Goal: Find specific page/section: Find specific page/section

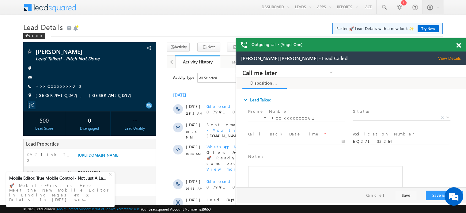
scroll to position [3318, 0]
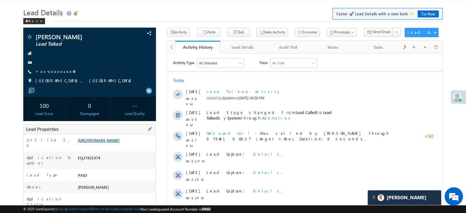
click at [119, 143] on link "[URL][DOMAIN_NAME]" at bounding box center [99, 139] width 42 height 5
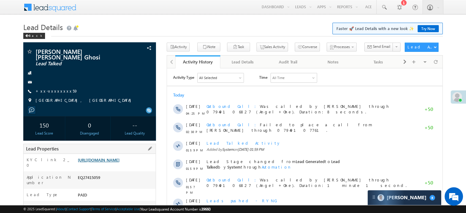
click at [99, 162] on link "https://angelbroking1-pk3em7sa.customui-test.leadsquared.com?leadId=fcd9b87d-08…" at bounding box center [99, 159] width 42 height 5
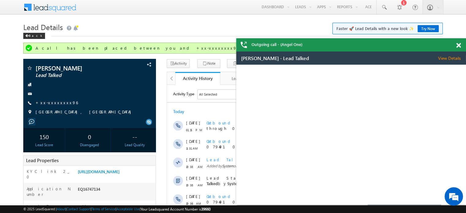
click at [56, 104] on link "+xx-xxxxxxxx96" at bounding box center [57, 102] width 42 height 5
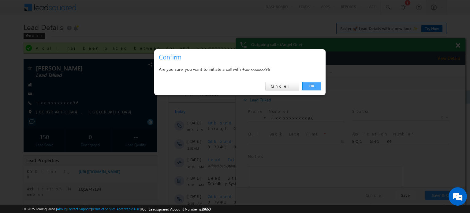
click at [321, 86] on link "OK" at bounding box center [311, 86] width 19 height 9
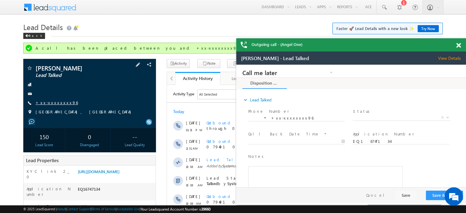
click at [47, 103] on link "+xx-xxxxxxxx96" at bounding box center [57, 102] width 42 height 5
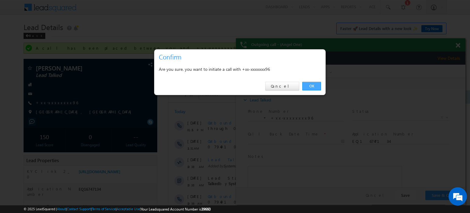
drag, startPoint x: 314, startPoint y: 88, endPoint x: 62, endPoint y: 16, distance: 262.4
click at [314, 88] on link "OK" at bounding box center [311, 86] width 19 height 9
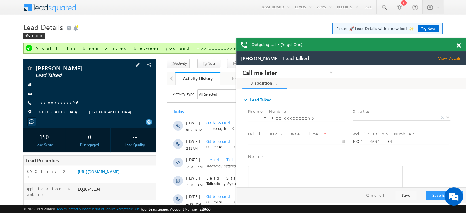
click at [59, 103] on link "+xx-xxxxxxxx96" at bounding box center [57, 102] width 42 height 5
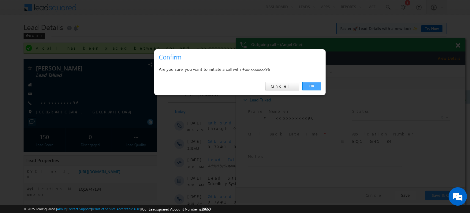
drag, startPoint x: 306, startPoint y: 89, endPoint x: 37, endPoint y: 21, distance: 277.6
click at [306, 89] on link "OK" at bounding box center [311, 86] width 19 height 9
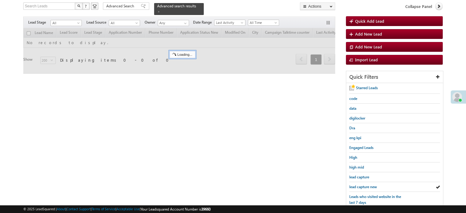
scroll to position [40, 0]
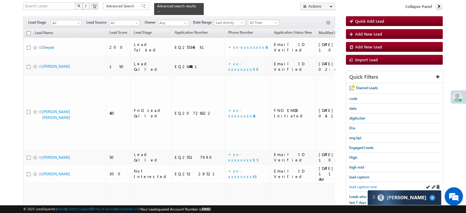
click at [364, 187] on span "lead capture new" at bounding box center [363, 186] width 28 height 5
click at [363, 186] on span "lead capture new" at bounding box center [363, 186] width 28 height 5
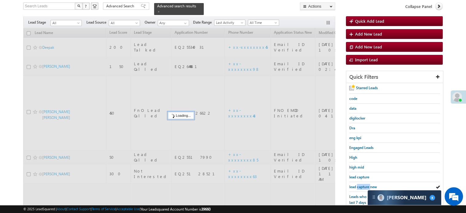
click at [363, 186] on span "lead capture new" at bounding box center [363, 186] width 28 height 5
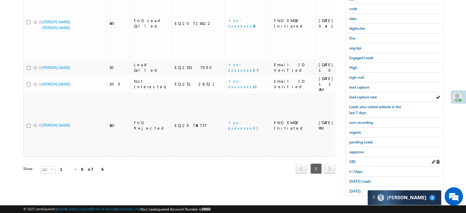
scroll to position [131, 0]
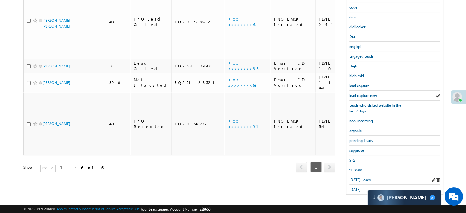
click at [361, 175] on div "Today's Leads" at bounding box center [394, 180] width 91 height 10
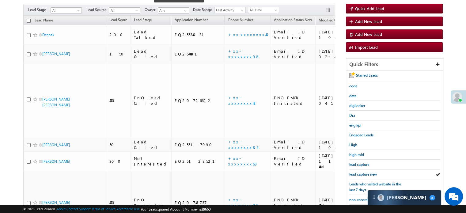
scroll to position [39, 0]
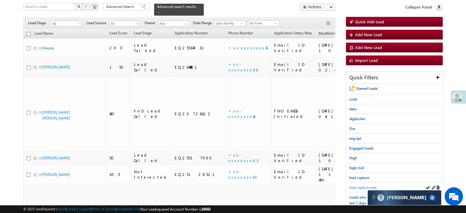
click at [362, 185] on span "lead capture new" at bounding box center [363, 187] width 28 height 5
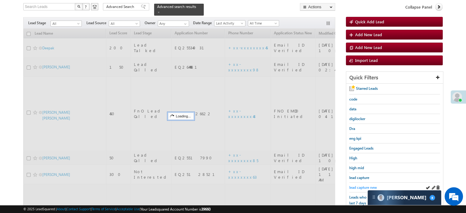
click at [362, 185] on span "lead capture new" at bounding box center [363, 187] width 28 height 5
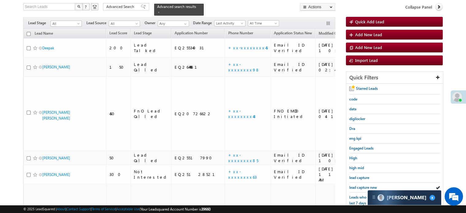
click at [362, 185] on span "lead capture new" at bounding box center [363, 187] width 28 height 5
click at [364, 186] on span "lead capture new" at bounding box center [363, 187] width 28 height 5
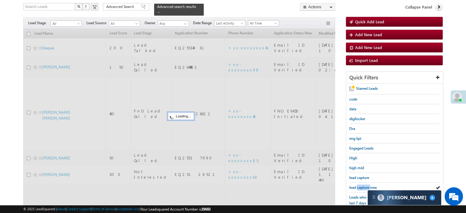
click at [364, 186] on span "lead capture new" at bounding box center [363, 187] width 28 height 5
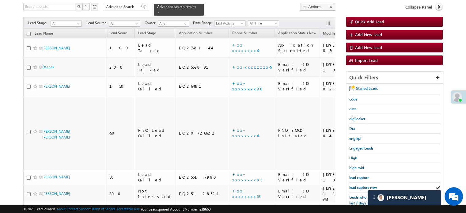
click at [361, 186] on span "lead capture new" at bounding box center [363, 187] width 28 height 5
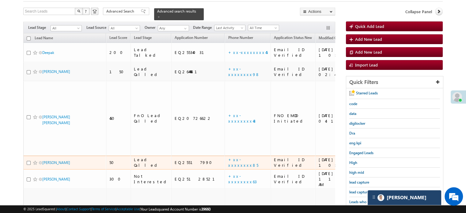
scroll to position [61, 0]
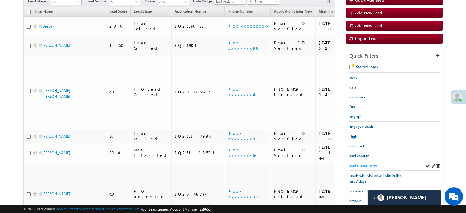
click at [366, 163] on span "lead capture new" at bounding box center [363, 165] width 28 height 5
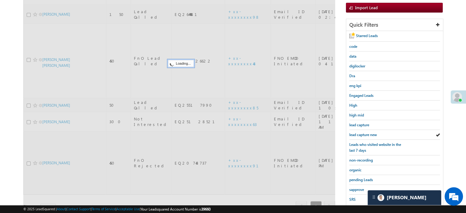
scroll to position [131, 0]
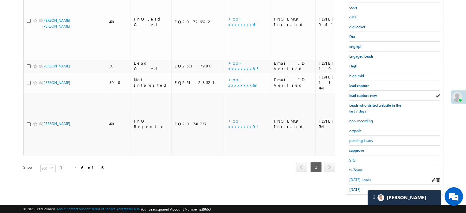
click at [351, 178] on span "Today's Leads" at bounding box center [359, 179] width 21 height 5
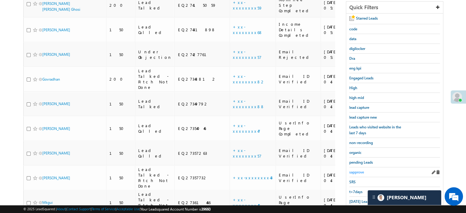
scroll to position [107, 0]
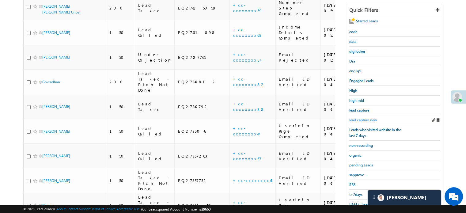
click at [364, 118] on span "lead capture new" at bounding box center [363, 120] width 28 height 5
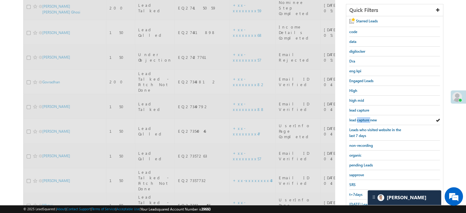
click at [364, 118] on span "lead capture new" at bounding box center [363, 120] width 28 height 5
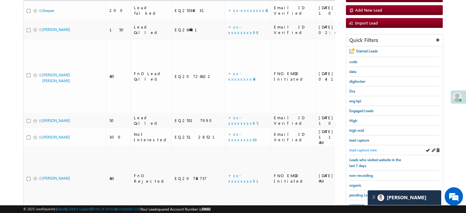
scroll to position [46, 0]
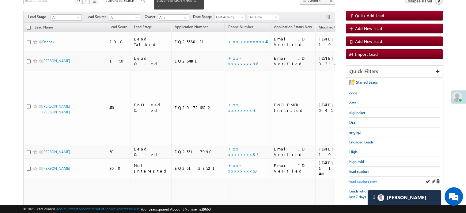
click at [358, 179] on span "lead capture new" at bounding box center [363, 181] width 28 height 5
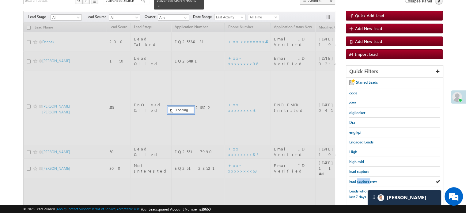
click at [358, 179] on span "lead capture new" at bounding box center [363, 181] width 28 height 5
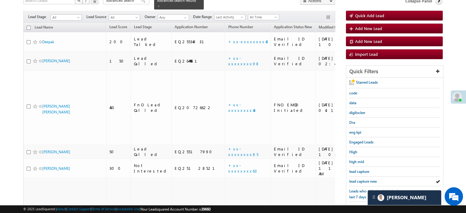
click at [358, 179] on span "lead capture new" at bounding box center [363, 181] width 28 height 5
click at [353, 179] on span "lead capture new" at bounding box center [363, 181] width 28 height 5
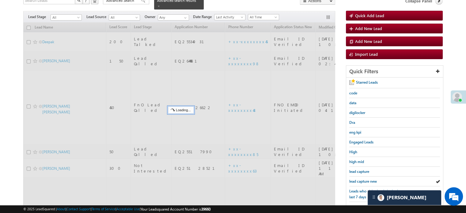
click at [353, 179] on span "lead capture new" at bounding box center [363, 181] width 28 height 5
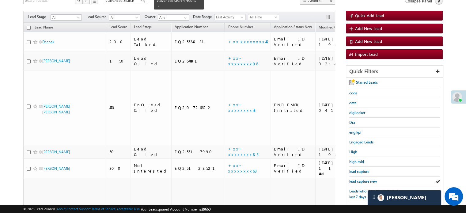
click at [353, 179] on span "lead capture new" at bounding box center [363, 181] width 28 height 5
click at [365, 179] on span "lead capture new" at bounding box center [363, 181] width 28 height 5
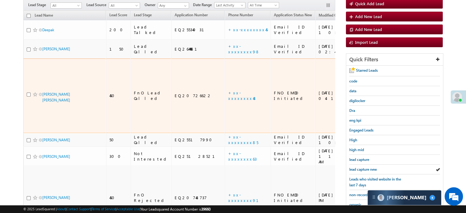
scroll to position [131, 0]
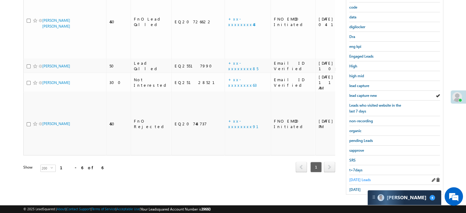
click at [352, 177] on span "Today's Leads" at bounding box center [359, 179] width 21 height 5
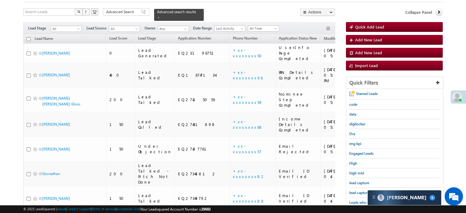
scroll to position [70, 0]
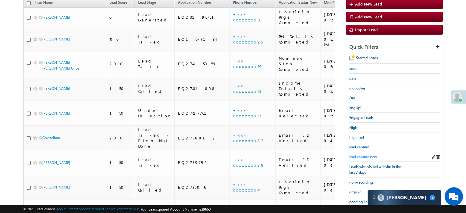
click at [366, 156] on span "lead capture new" at bounding box center [363, 156] width 28 height 5
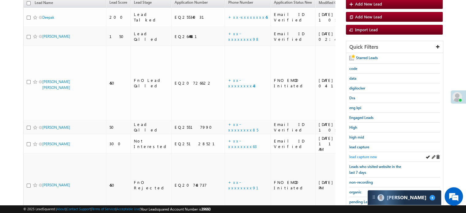
click at [354, 154] on span "lead capture new" at bounding box center [363, 156] width 28 height 5
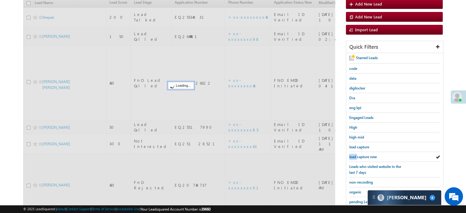
click at [354, 154] on span "lead capture new" at bounding box center [363, 156] width 28 height 5
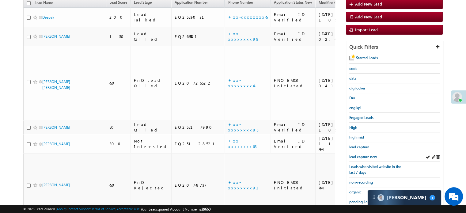
click at [358, 159] on div "lead capture new" at bounding box center [394, 157] width 91 height 10
click at [363, 147] on span "lead capture" at bounding box center [359, 146] width 20 height 5
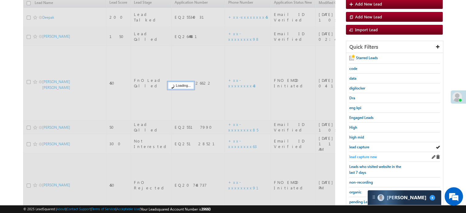
click at [361, 154] on span "lead capture new" at bounding box center [363, 156] width 28 height 5
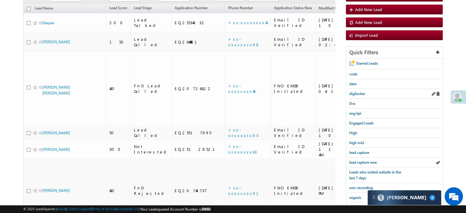
scroll to position [131, 0]
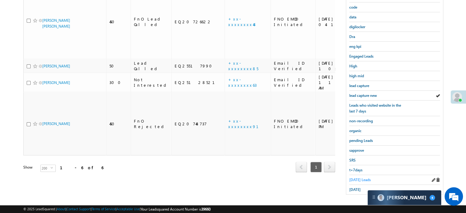
click at [355, 177] on span "Today's Leads" at bounding box center [359, 179] width 21 height 5
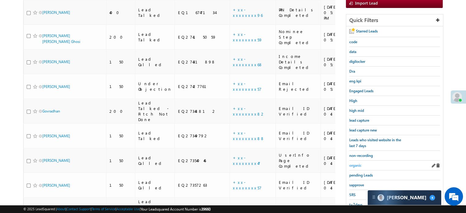
scroll to position [101, 0]
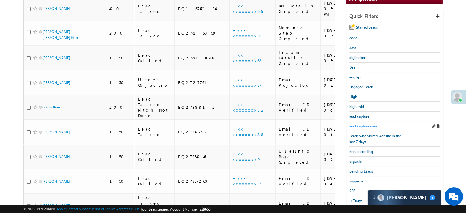
click at [362, 125] on span "lead capture new" at bounding box center [363, 126] width 28 height 5
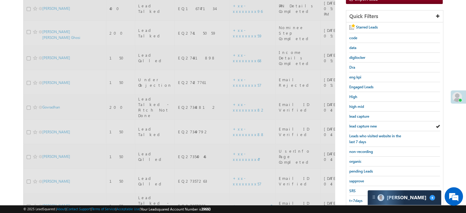
click at [362, 125] on span "lead capture new" at bounding box center [363, 126] width 28 height 5
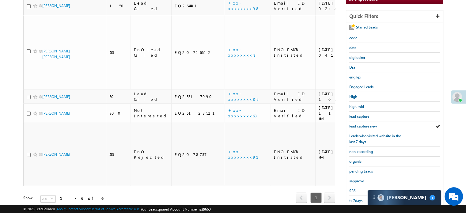
click at [362, 125] on span "lead capture new" at bounding box center [363, 126] width 28 height 5
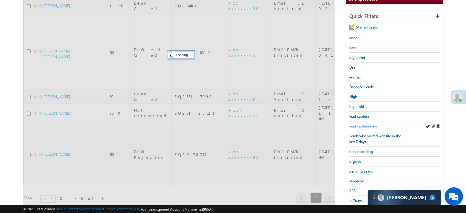
click at [362, 125] on span "lead capture new" at bounding box center [363, 126] width 28 height 5
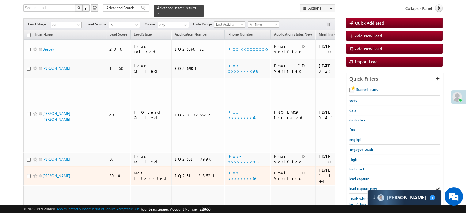
scroll to position [70, 0]
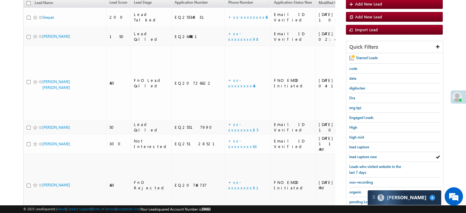
click at [346, 153] on div "Starred Leads code data digilocker Dra eng kpi Engaged Leads High high mid lead…" at bounding box center [394, 154] width 97 height 202
click at [350, 155] on span "lead capture new" at bounding box center [363, 156] width 28 height 5
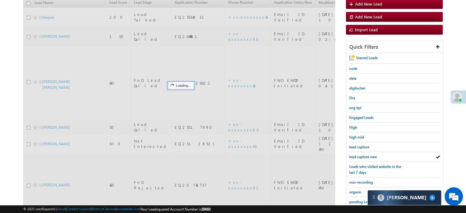
click at [350, 155] on span "lead capture new" at bounding box center [363, 156] width 28 height 5
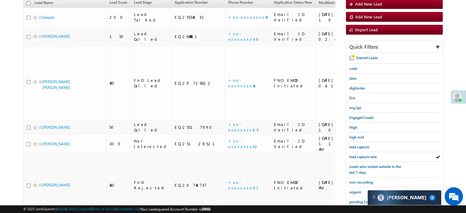
click at [350, 155] on span "lead capture new" at bounding box center [363, 156] width 28 height 5
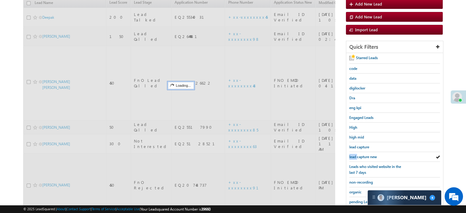
click at [350, 155] on span "lead capture new" at bounding box center [363, 156] width 28 height 5
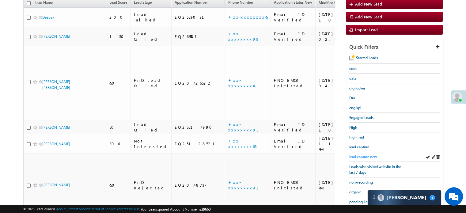
click at [363, 157] on link "lead capture new" at bounding box center [363, 157] width 28 height 6
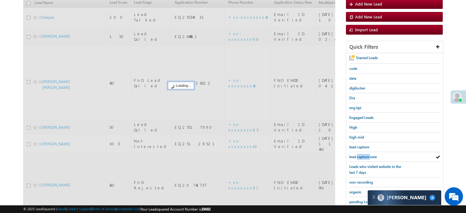
click at [363, 157] on link "lead capture new" at bounding box center [363, 157] width 28 height 6
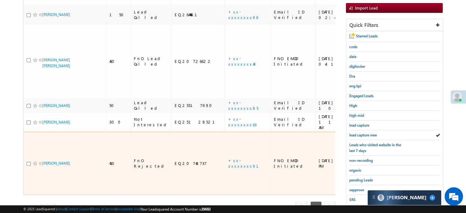
scroll to position [101, 0]
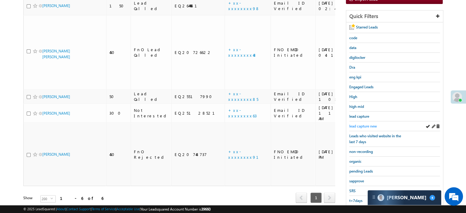
click at [354, 124] on span "lead capture new" at bounding box center [363, 126] width 28 height 5
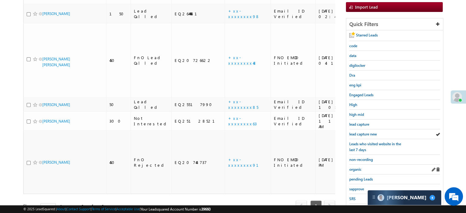
scroll to position [131, 0]
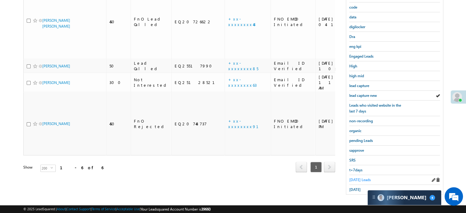
click at [362, 177] on span "Today's Leads" at bounding box center [359, 179] width 21 height 5
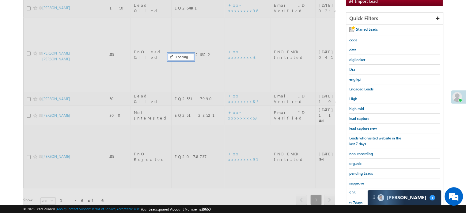
scroll to position [39, 0]
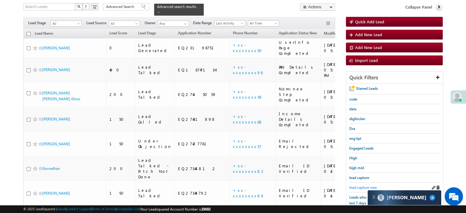
click at [361, 185] on span "lead capture new" at bounding box center [363, 187] width 28 height 5
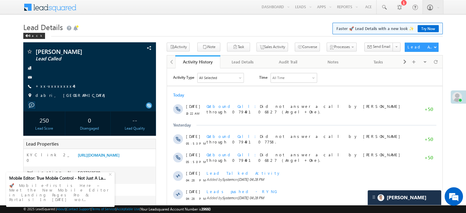
scroll to position [3318, 0]
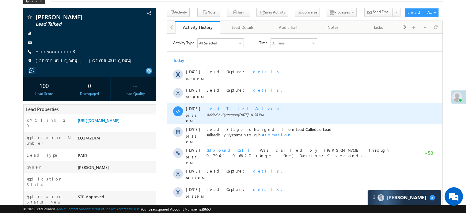
scroll to position [31, 0]
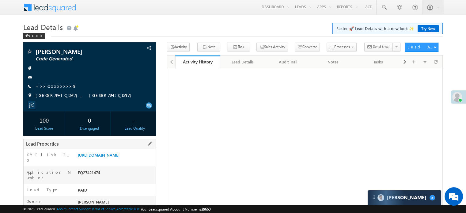
click at [132, 171] on div "Application Number EQ27421474" at bounding box center [90, 174] width 132 height 17
click at [119, 157] on link "[URL][DOMAIN_NAME]" at bounding box center [99, 154] width 42 height 5
